Goal: Transaction & Acquisition: Purchase product/service

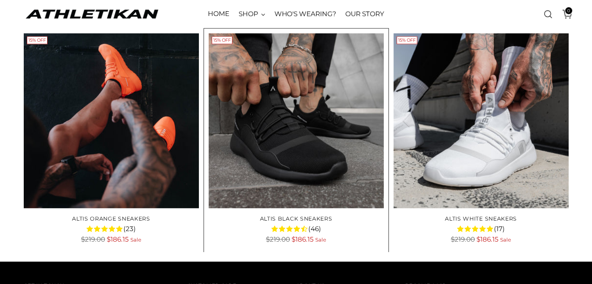
scroll to position [1324, 0]
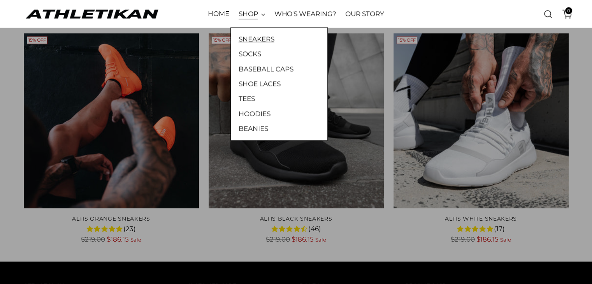
click at [257, 36] on link "SNEAKERS" at bounding box center [279, 39] width 81 height 10
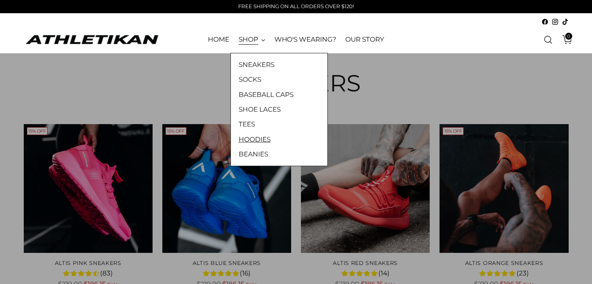
click at [259, 138] on link "HOODIES" at bounding box center [279, 139] width 81 height 10
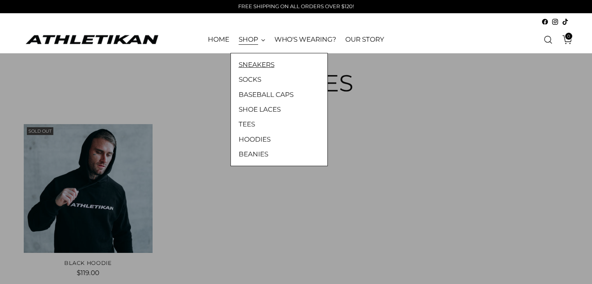
click at [255, 63] on link "SNEAKERS" at bounding box center [279, 65] width 81 height 10
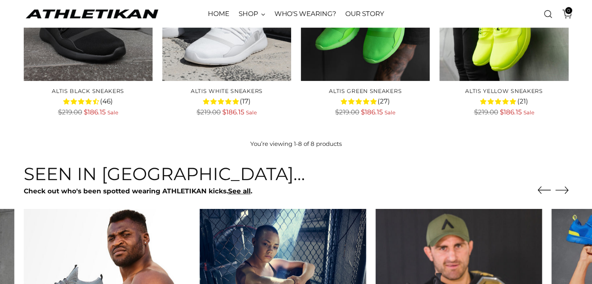
scroll to position [506, 0]
